Goal: Register for event/course

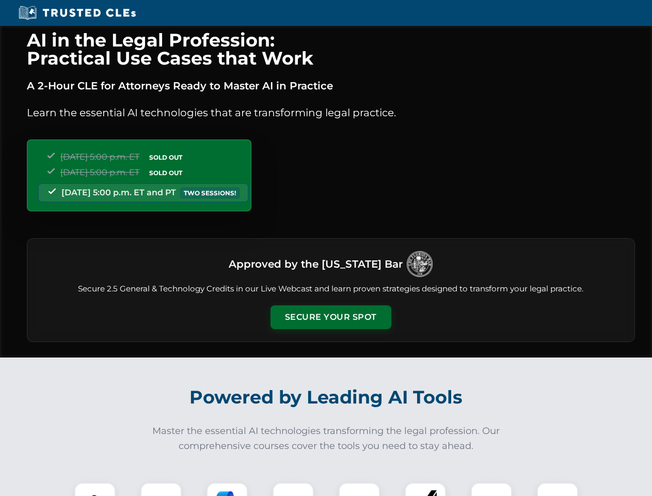
click at [330, 317] on button "Secure Your Spot" at bounding box center [331, 317] width 121 height 24
click at [95, 489] on img at bounding box center [95, 503] width 30 height 30
click at [161, 489] on div at bounding box center [160, 502] width 41 height 41
